Goal: Contribute content: Contribute content

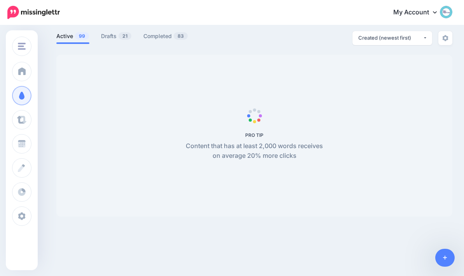
scroll to position [48, 0]
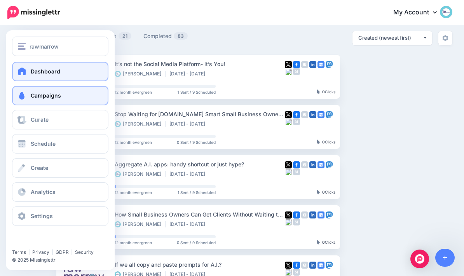
click at [19, 78] on link "Dashboard" at bounding box center [60, 71] width 96 height 19
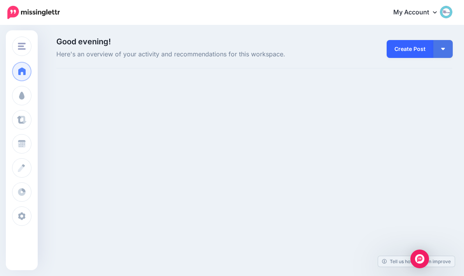
click at [407, 54] on link "Create Post" at bounding box center [409, 49] width 47 height 18
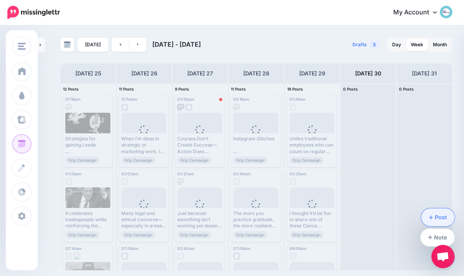
click at [437, 214] on link "Post" at bounding box center [438, 217] width 34 height 18
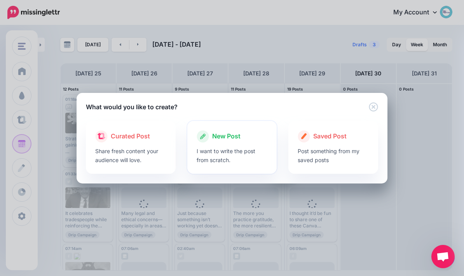
click at [237, 139] on span "New Post" at bounding box center [226, 136] width 28 height 10
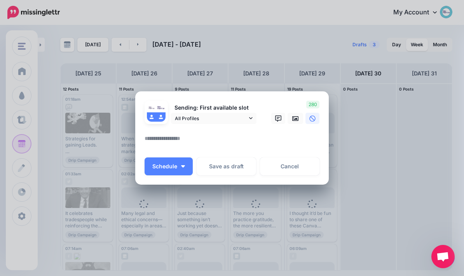
click at [251, 141] on textarea at bounding box center [233, 141] width 179 height 15
paste textarea "**********"
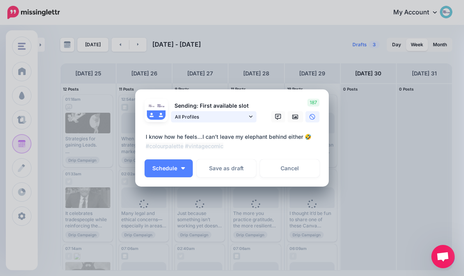
type textarea "**********"
click at [256, 119] on link "All Profiles" at bounding box center [213, 116] width 85 height 11
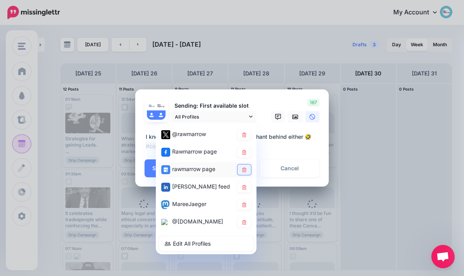
click at [243, 170] on icon at bounding box center [244, 169] width 6 height 5
click at [240, 154] on link at bounding box center [244, 152] width 14 height 10
click at [304, 149] on textarea "**********" at bounding box center [233, 141] width 179 height 19
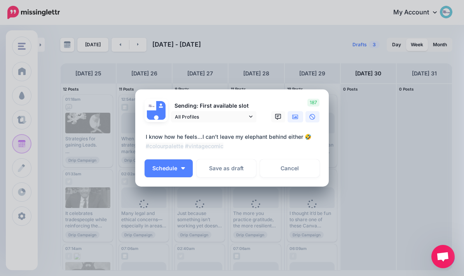
click at [294, 121] on link at bounding box center [295, 116] width 16 height 11
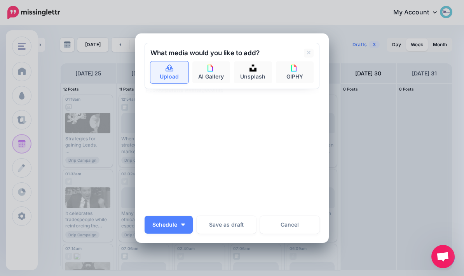
click at [170, 72] on link "Upload" at bounding box center [169, 72] width 38 height 22
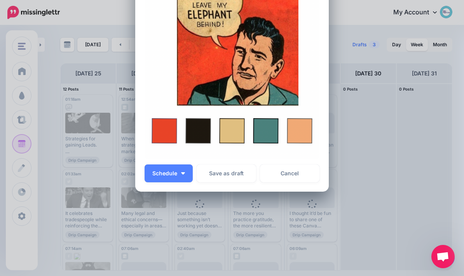
scroll to position [142, 0]
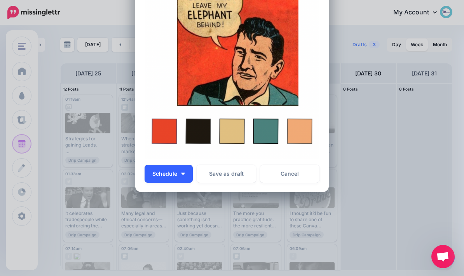
click at [184, 178] on button "Schedule" at bounding box center [168, 174] width 48 height 18
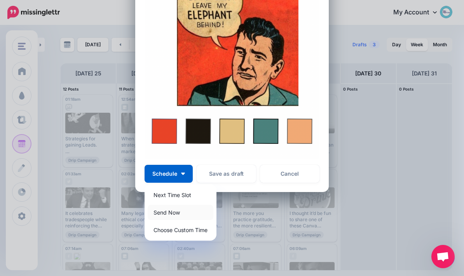
click at [188, 213] on link "Send Now" at bounding box center [181, 212] width 66 height 15
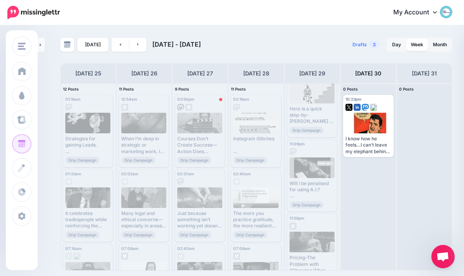
scroll to position [1221, 0]
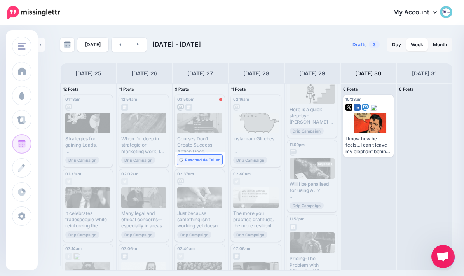
click at [205, 162] on link "Reschedule Failed" at bounding box center [199, 160] width 45 height 10
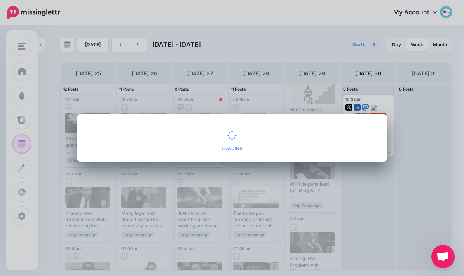
scroll to position [0, 0]
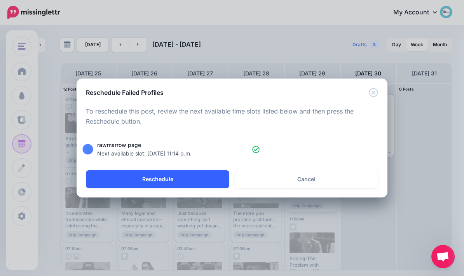
click at [200, 183] on button "Reschedule" at bounding box center [157, 179] width 143 height 18
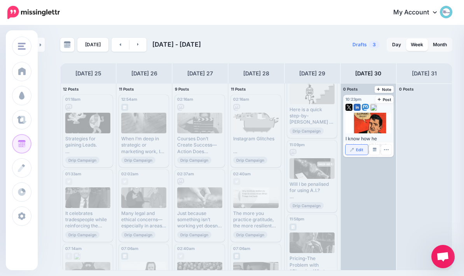
click at [359, 148] on span "Edit" at bounding box center [359, 150] width 7 height 4
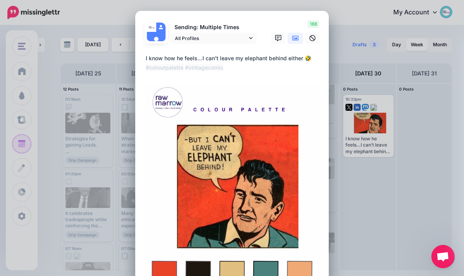
click at [146, 54] on textarea "**********" at bounding box center [233, 63] width 179 height 19
click at [258, 68] on textarea "**********" at bounding box center [233, 63] width 179 height 19
click at [141, 54] on div "Loading Sending: Multiple Times All Profiles @[GEOGRAPHIC_DATA]" at bounding box center [231, 172] width 193 height 323
click at [231, 70] on textarea "**********" at bounding box center [233, 63] width 179 height 19
click at [145, 57] on textarea "**********" at bounding box center [233, 63] width 179 height 19
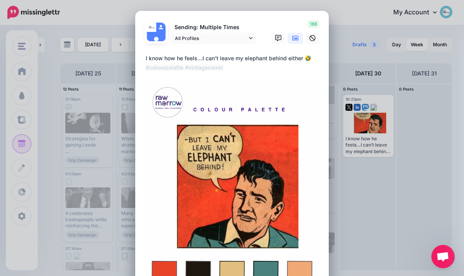
click at [439, 182] on div "Edit Post Loading Sending: Multiple Times @[GEOGRAPHIC_DATA]" at bounding box center [232, 138] width 464 height 276
click at [435, 196] on div "Edit Post Loading Sending: Multiple Times @[GEOGRAPHIC_DATA]" at bounding box center [232, 138] width 464 height 276
click at [378, 240] on div "Edit Post Loading Sending: Multiple Times @[GEOGRAPHIC_DATA]" at bounding box center [232, 138] width 464 height 276
click at [417, 148] on div "Edit Post Loading Sending: Multiple Times @[GEOGRAPHIC_DATA]" at bounding box center [232, 138] width 464 height 276
click at [22, 73] on div "Edit Post Loading Sending: Multiple Times @[GEOGRAPHIC_DATA]" at bounding box center [232, 138] width 464 height 276
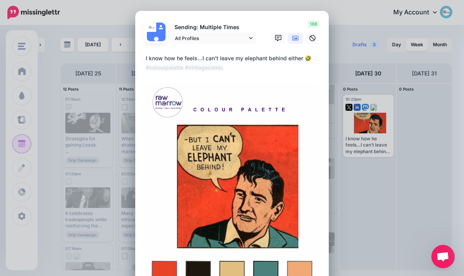
click at [285, 23] on div "188" at bounding box center [294, 32] width 62 height 24
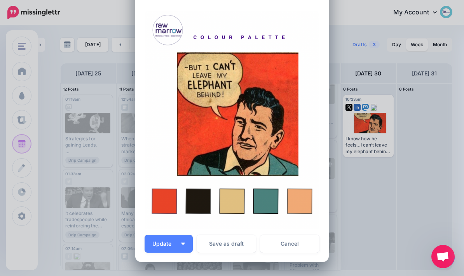
scroll to position [73, 0]
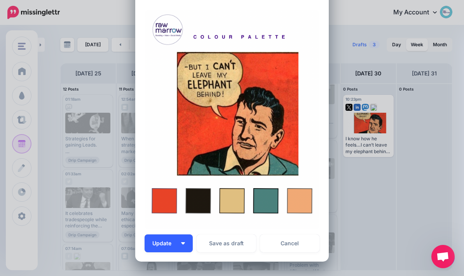
click at [178, 244] on button "Update" at bounding box center [168, 243] width 48 height 18
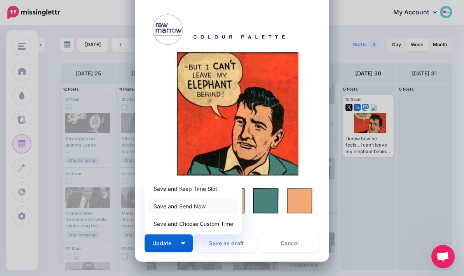
click at [204, 209] on link "Save and Send Now" at bounding box center [193, 205] width 91 height 15
